Goal: Task Accomplishment & Management: Use online tool/utility

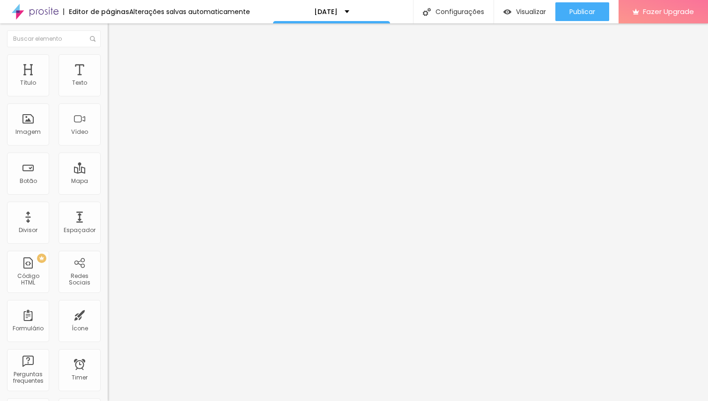
click at [108, 140] on div "<!-- Widget em linha do Calendly - início --> < div class = "calendly-inline-wi…" at bounding box center [348, 117] width 481 height 73
click at [108, 54] on img at bounding box center [112, 58] width 8 height 8
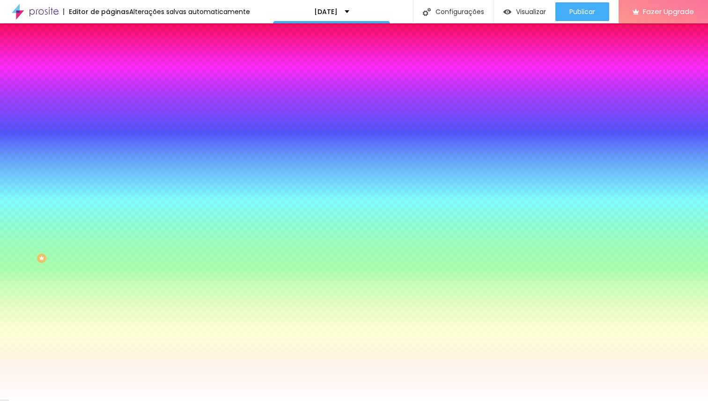
click at [112, 143] on icon "button" at bounding box center [114, 145] width 4 height 4
type input "2"
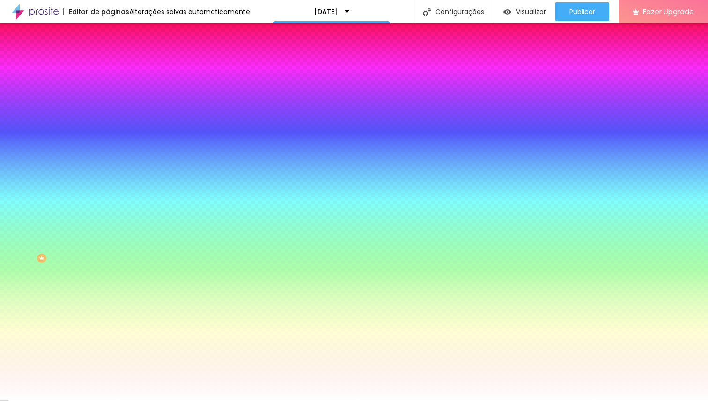
type input "1"
type input "0"
drag, startPoint x: 146, startPoint y: 199, endPoint x: 67, endPoint y: 198, distance: 79.6
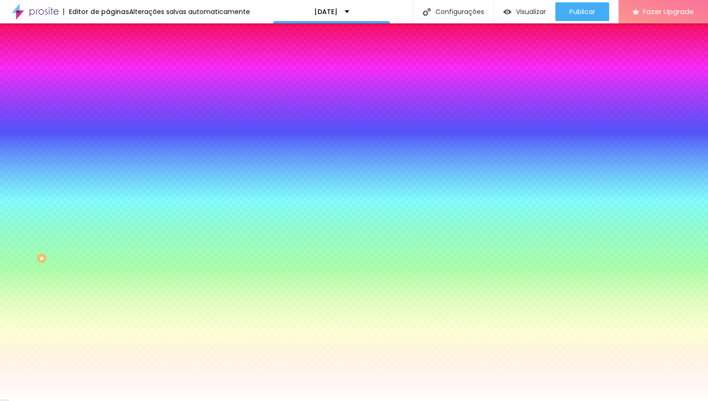
type input "0"
type input "15"
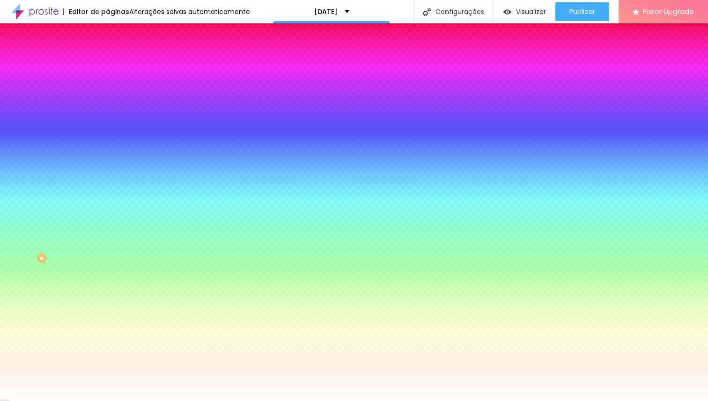
type input "14"
type input "8"
type input "0"
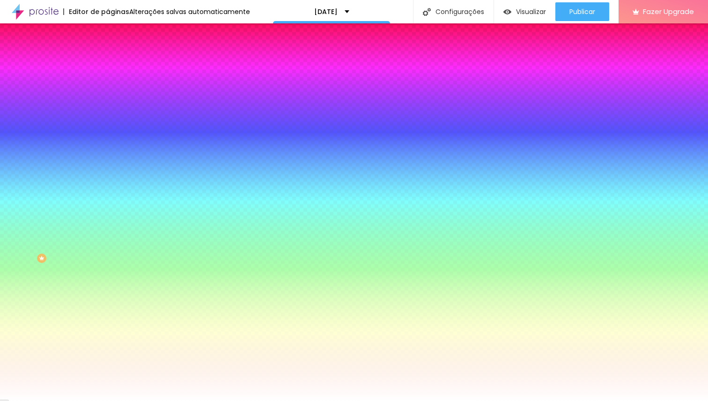
drag, startPoint x: 155, startPoint y: 175, endPoint x: 29, endPoint y: 175, distance: 125.4
type input "0"
click at [27, 401] on div at bounding box center [354, 401] width 708 height 0
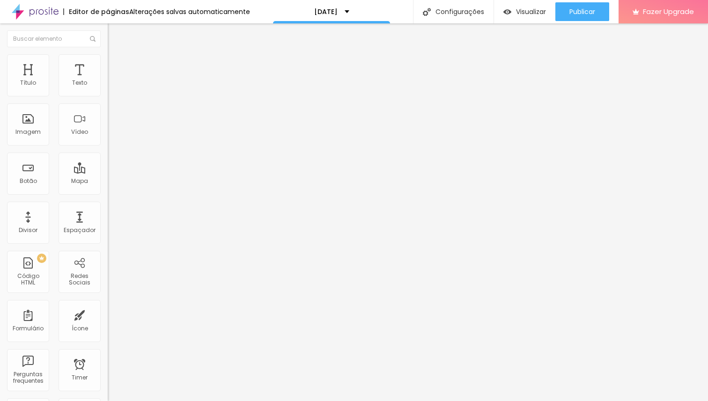
click at [108, 193] on input "[URL][DOMAIN_NAME]" at bounding box center [164, 187] width 112 height 9
paste input "sessao-[DATE]-2025-120"
type input "[URL][DOMAIN_NAME][DATE]"
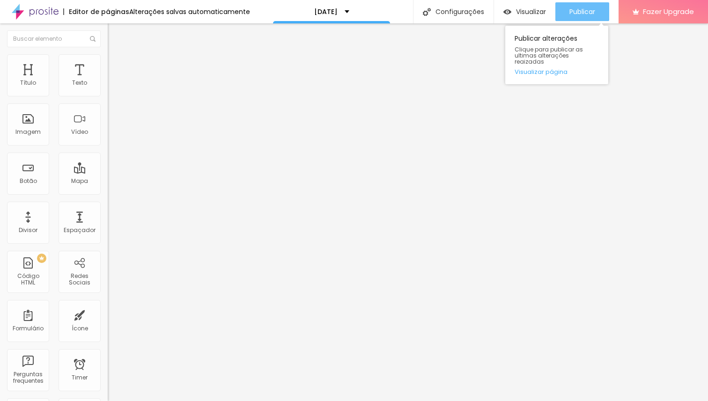
click at [576, 11] on span "Publicar" at bounding box center [582, 11] width 26 height 7
